Goal: Task Accomplishment & Management: Complete application form

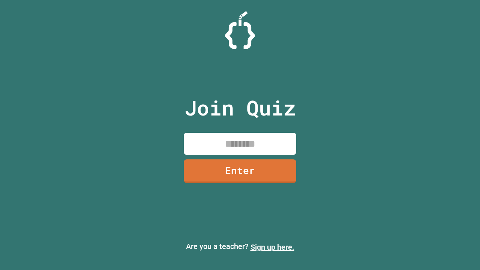
click at [269, 247] on link "Sign up here." at bounding box center [272, 246] width 44 height 9
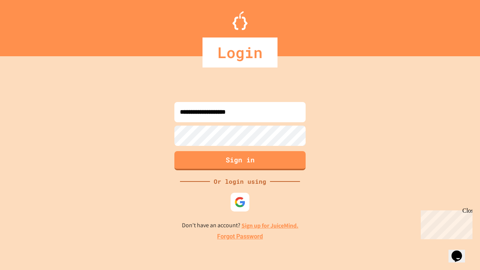
type input "**********"
